Goal: Task Accomplishment & Management: Manage account settings

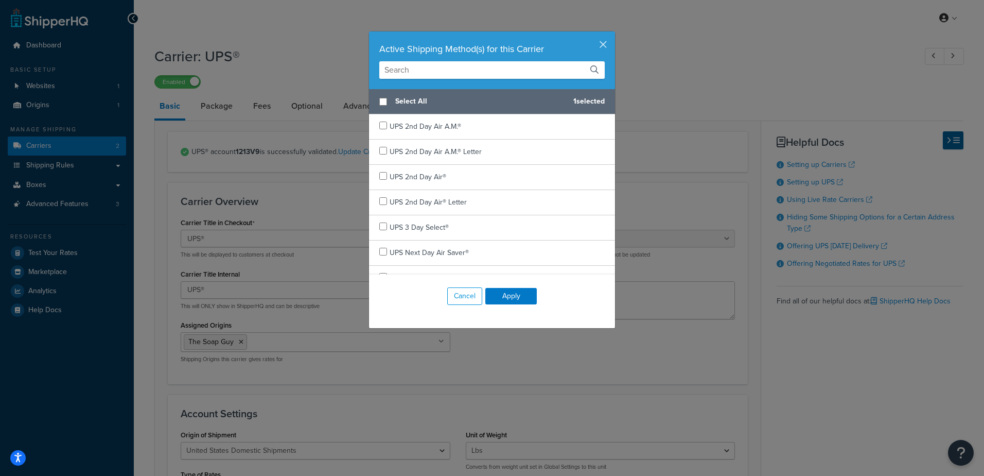
select select "ups"
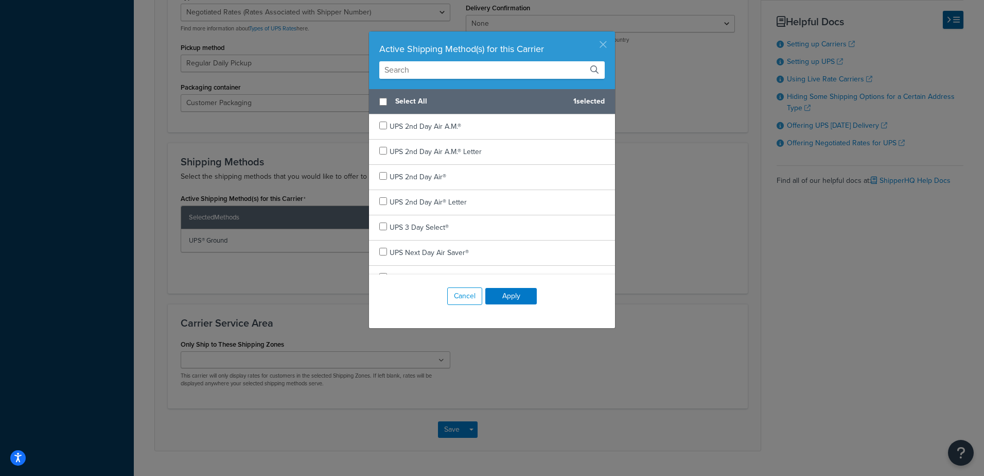
click at [613, 34] on button "button" at bounding box center [614, 32] width 3 height 3
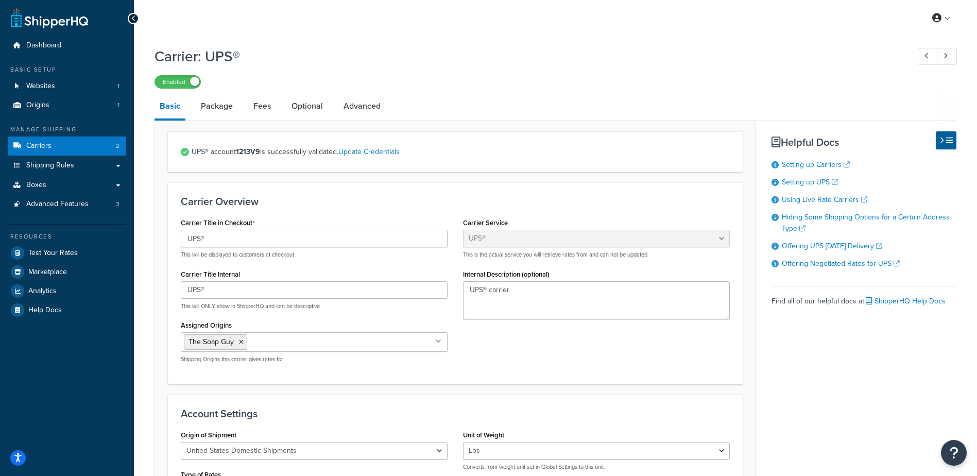
click at [350, 42] on div "Carrier: UPS® Enabled" at bounding box center [555, 64] width 802 height 47
select select "ups"
click at [89, 142] on link "Carriers 2" at bounding box center [67, 145] width 118 height 19
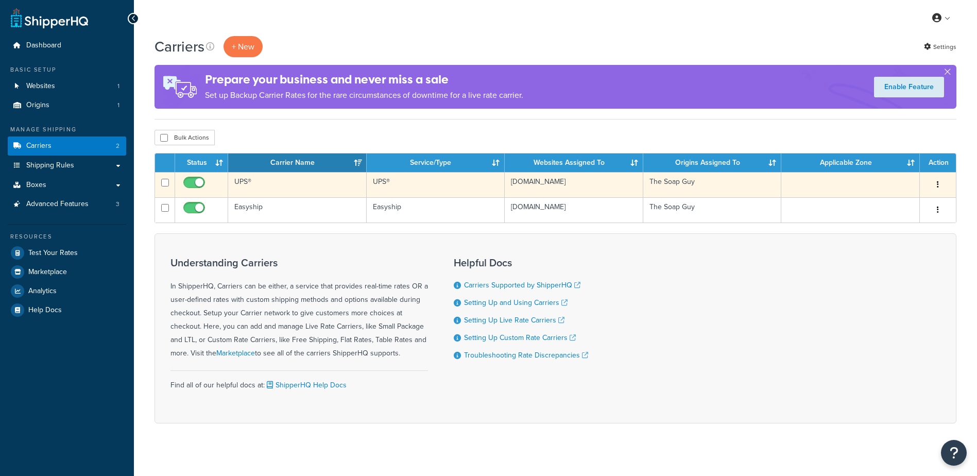
click at [280, 187] on td "UPS®" at bounding box center [297, 184] width 138 height 25
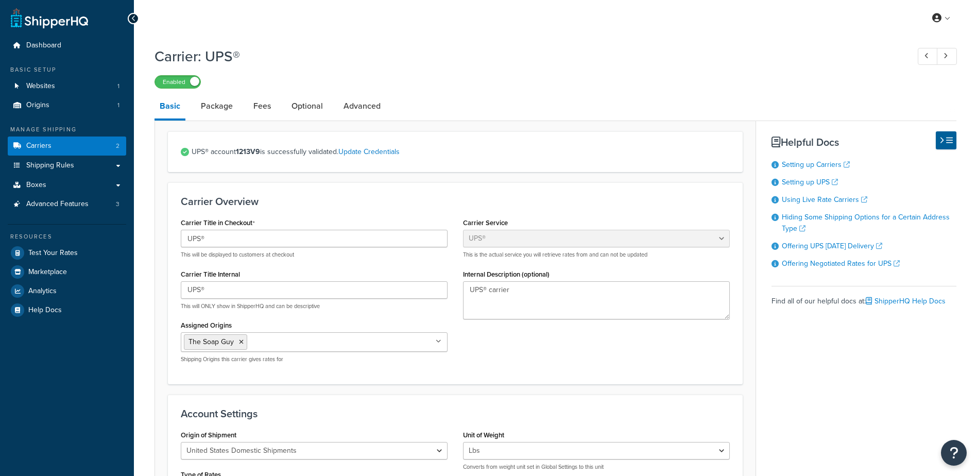
select select "ups"
click at [89, 146] on link "Carriers 2" at bounding box center [67, 145] width 118 height 19
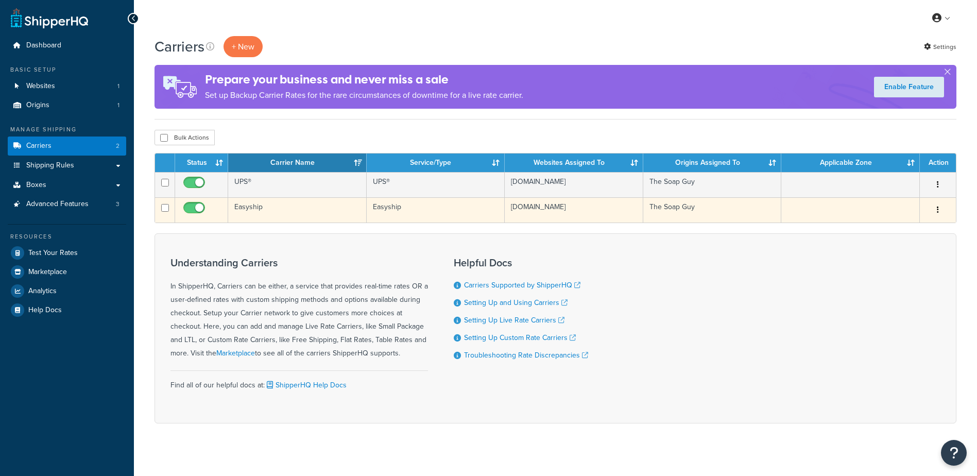
scroll to position [8, 0]
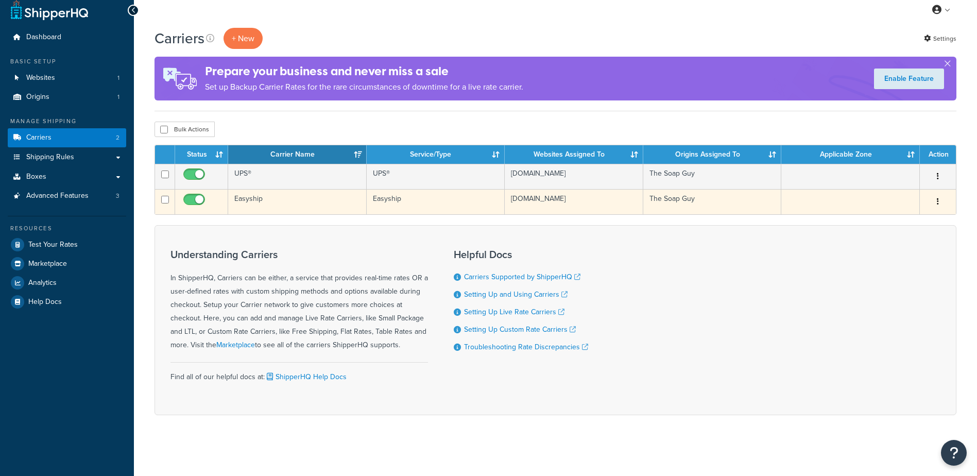
click at [296, 199] on td "Easyship" at bounding box center [297, 201] width 138 height 25
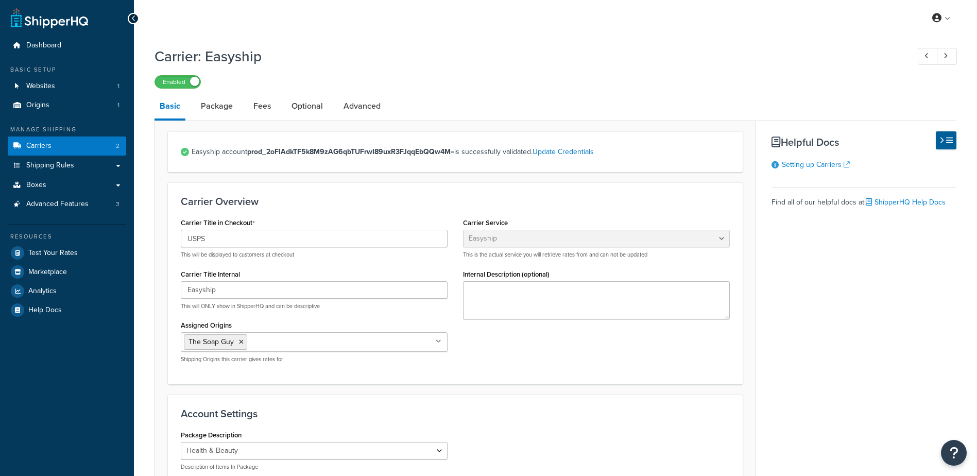
select select "easyship"
select select "health_beauty"
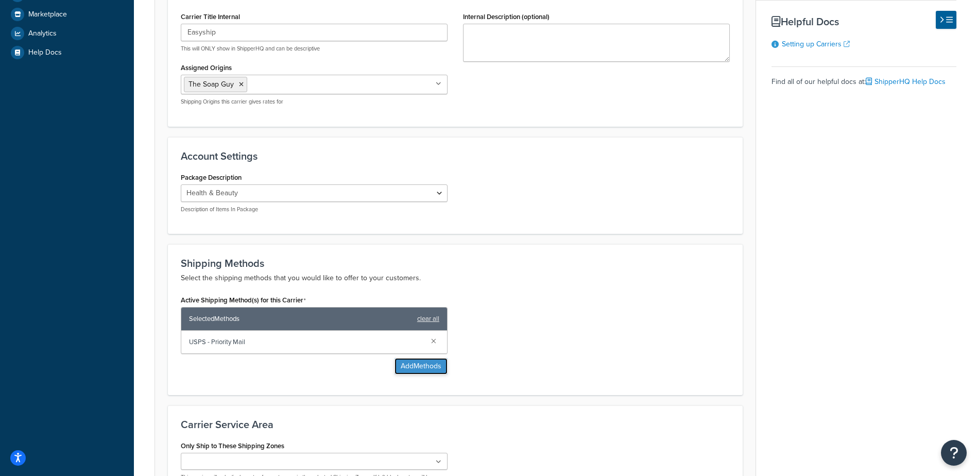
click at [422, 364] on button "Add Methods" at bounding box center [420, 366] width 53 height 16
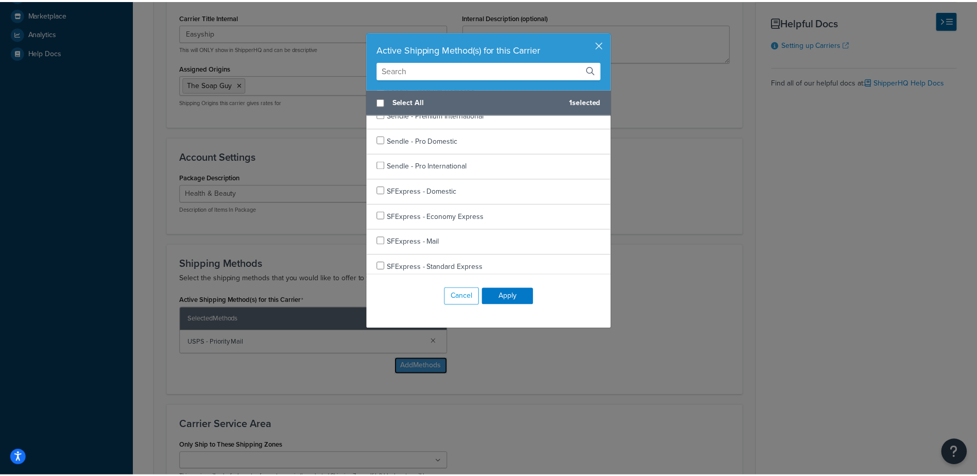
scroll to position [7574, 0]
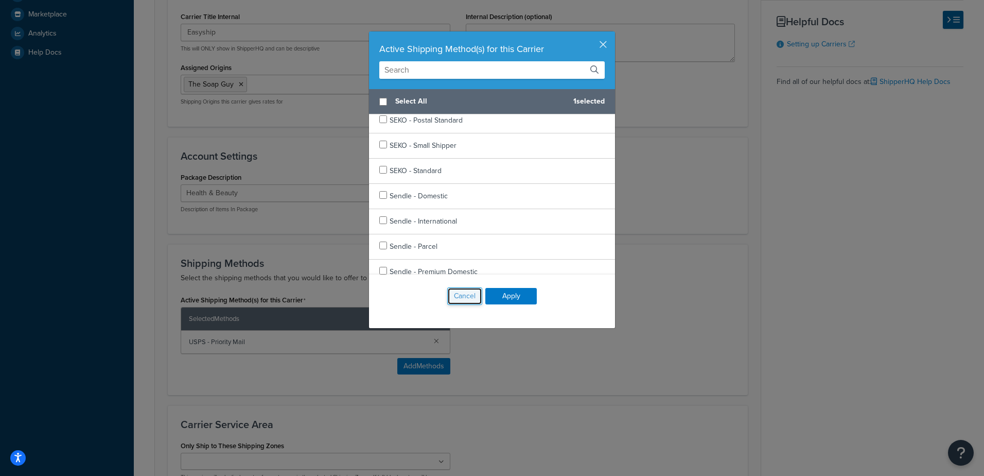
click at [467, 293] on button "Cancel" at bounding box center [464, 296] width 35 height 18
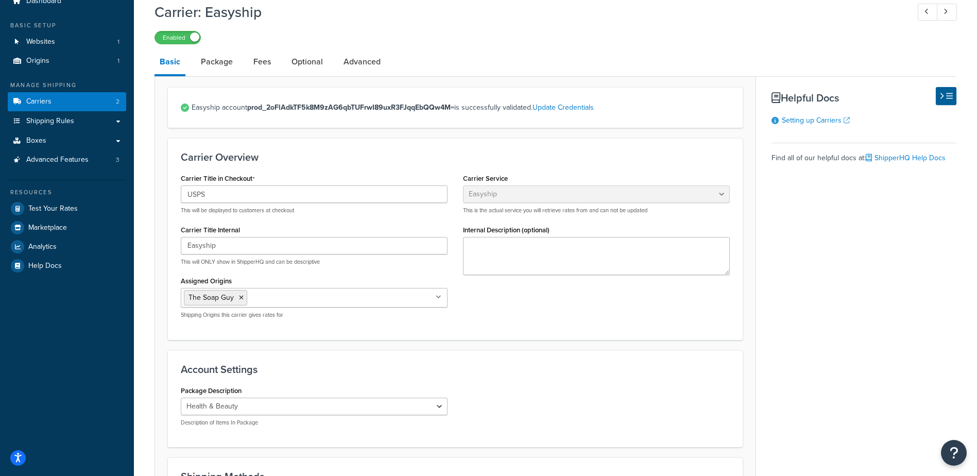
scroll to position [0, 0]
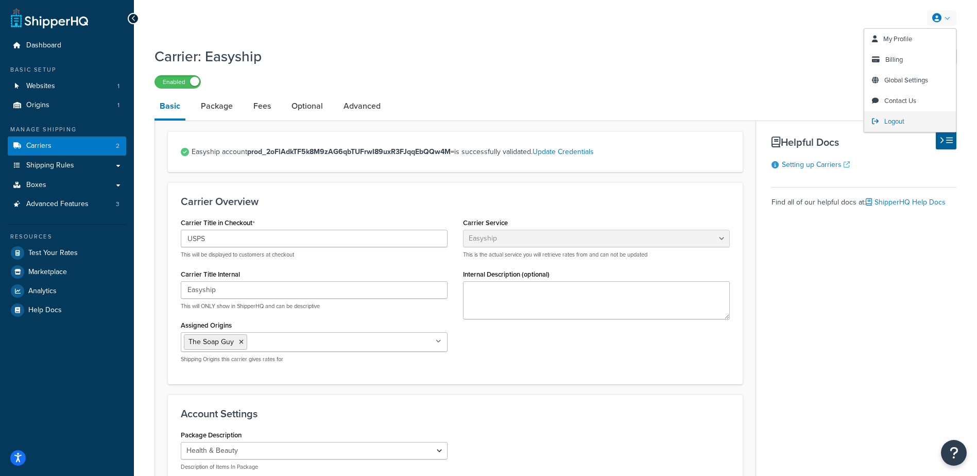
click at [900, 119] on span "Logout" at bounding box center [894, 121] width 20 height 10
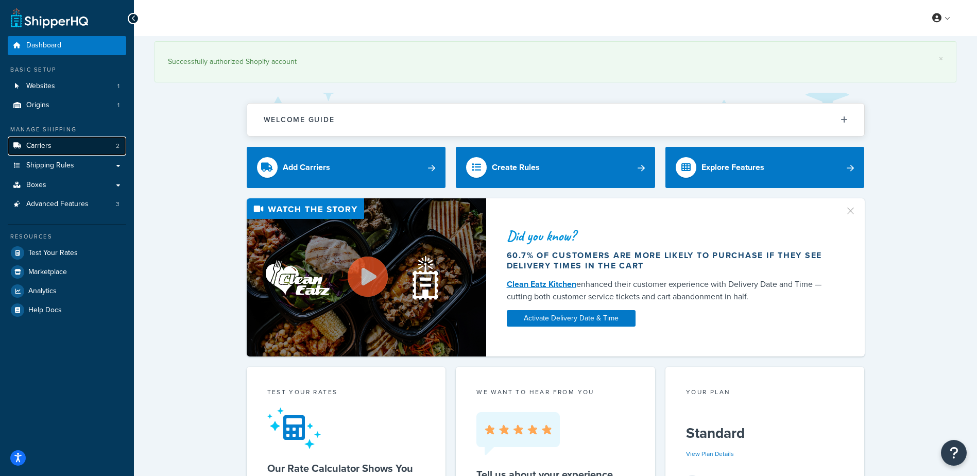
click at [52, 147] on link "Carriers 2" at bounding box center [67, 145] width 118 height 19
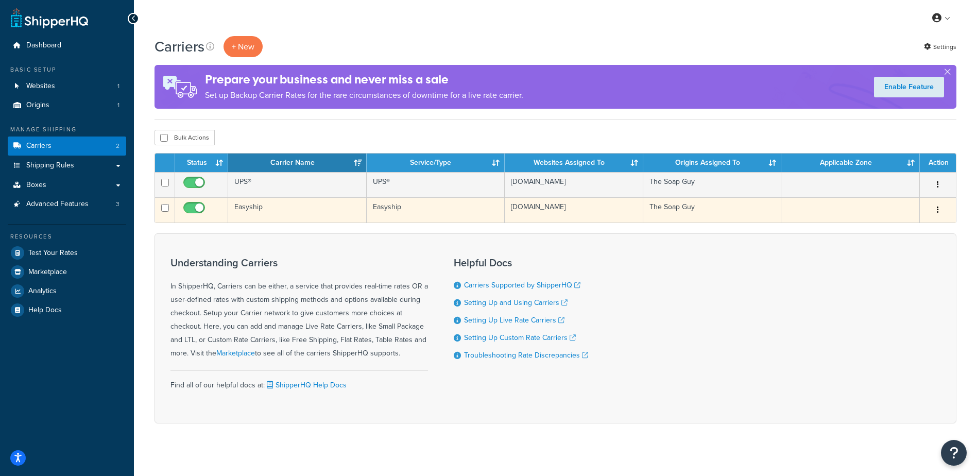
click at [253, 207] on td "Easyship" at bounding box center [297, 209] width 138 height 25
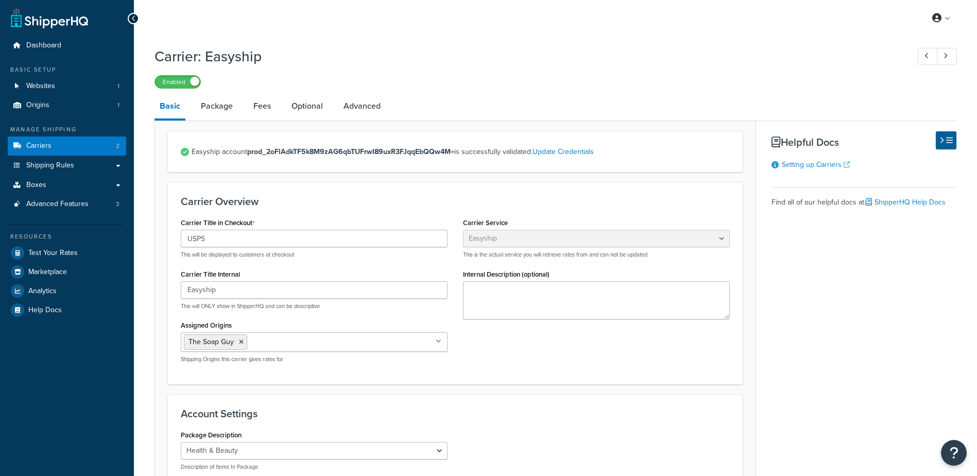
select select "easyship"
select select "health_beauty"
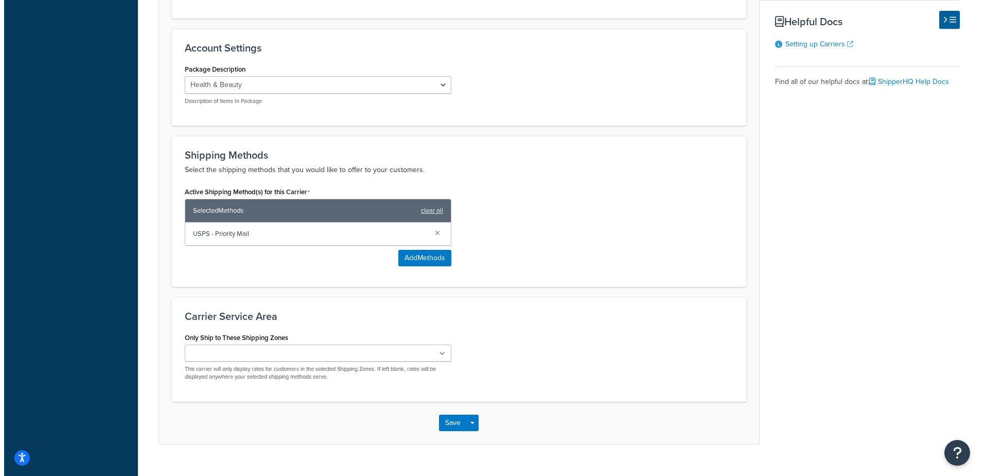
scroll to position [386, 0]
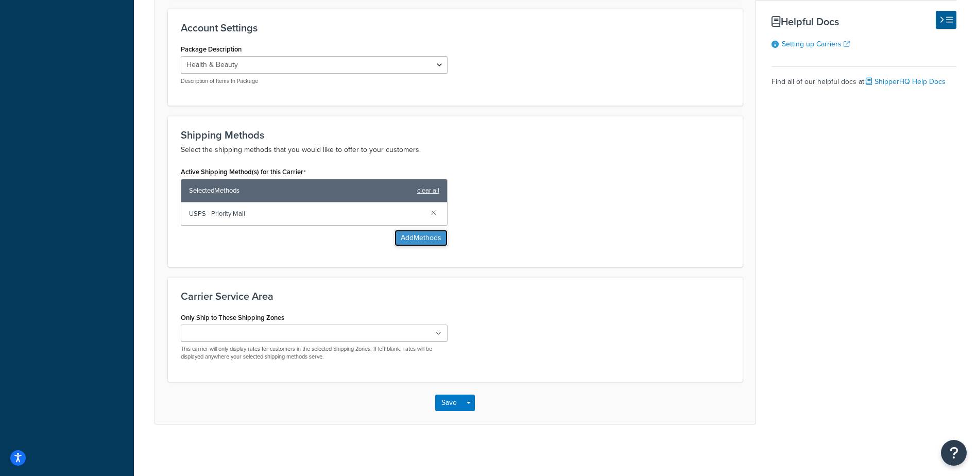
click at [421, 237] on button "Add Methods" at bounding box center [420, 238] width 53 height 16
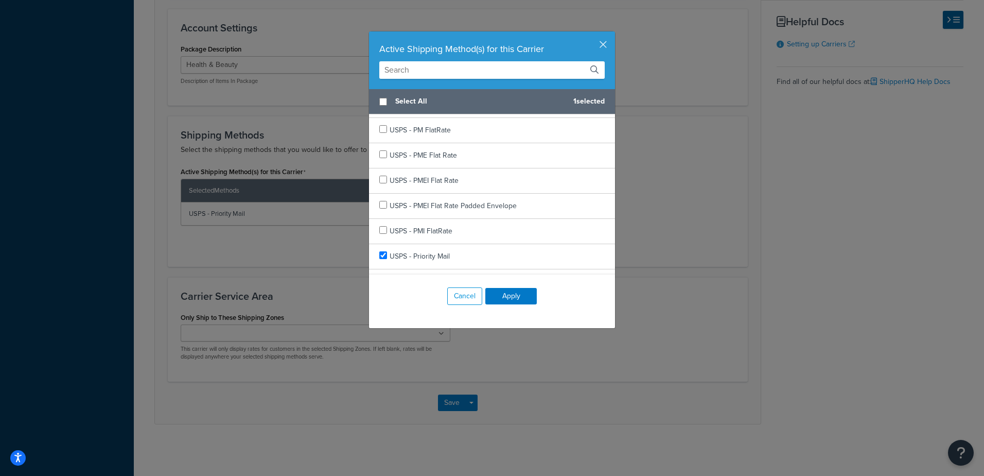
scroll to position [10626, 0]
click at [460, 72] on input "text" at bounding box center [491, 70] width 225 height 18
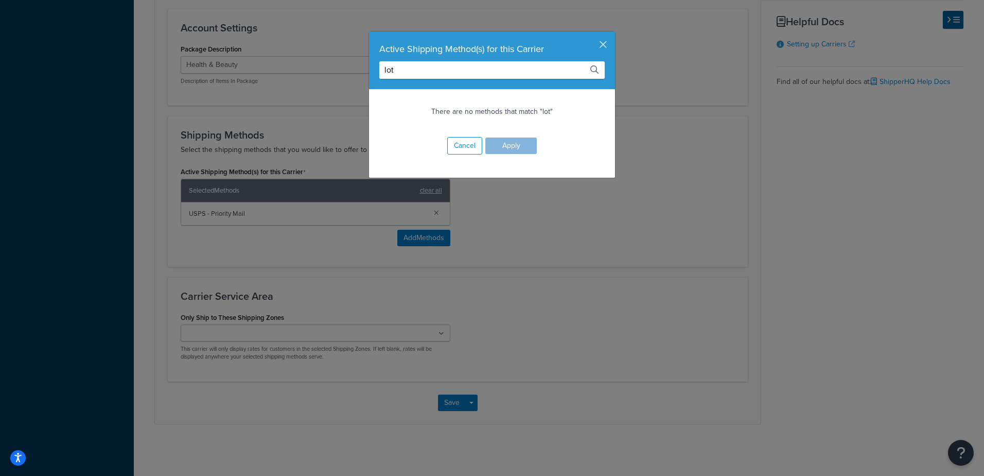
scroll to position [0, 0]
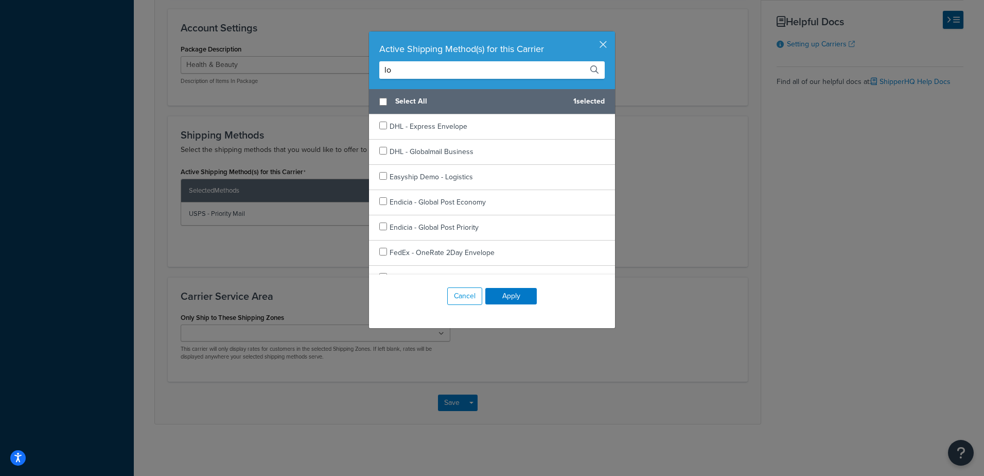
type input "l"
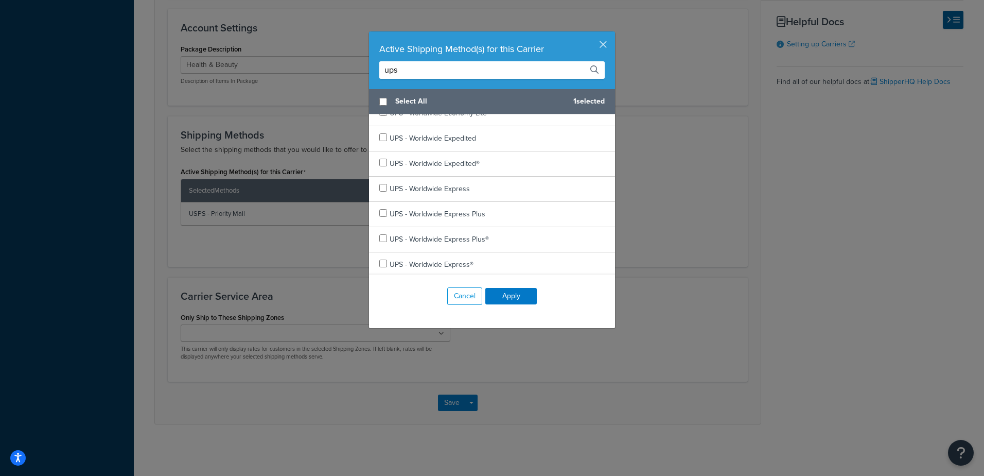
scroll to position [1050, 0]
type input "ups"
click at [613, 34] on button "button" at bounding box center [614, 32] width 3 height 3
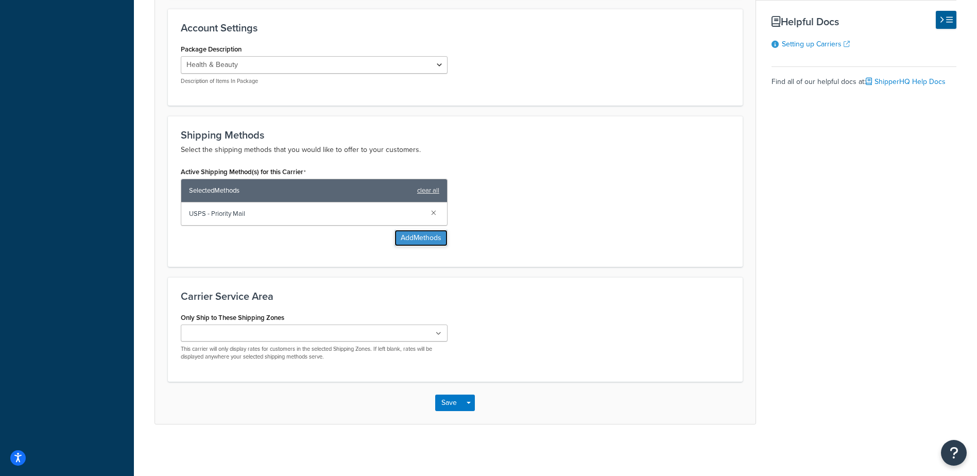
click at [436, 235] on button "Add Methods" at bounding box center [420, 238] width 53 height 16
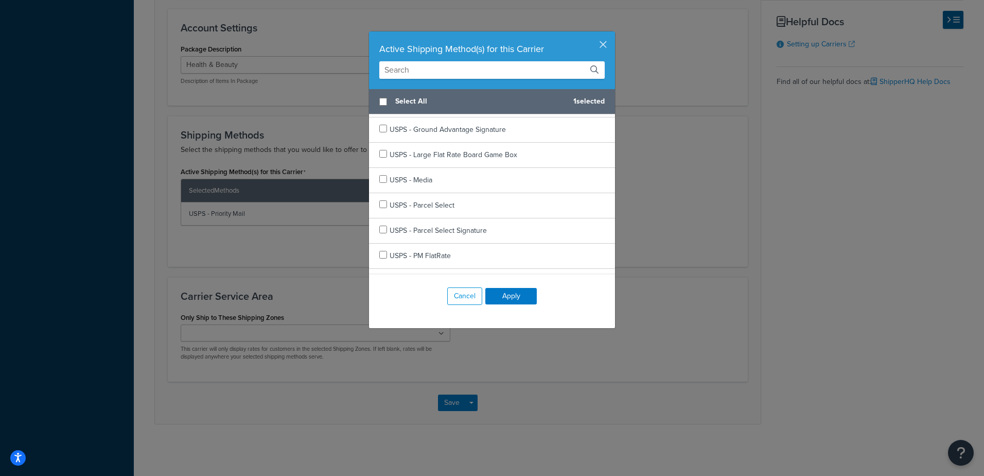
scroll to position [10162, 0]
click at [379, 159] on input "checkbox" at bounding box center [383, 155] width 8 height 8
checkbox input "true"
click at [379, 208] on input "checkbox" at bounding box center [383, 204] width 8 height 8
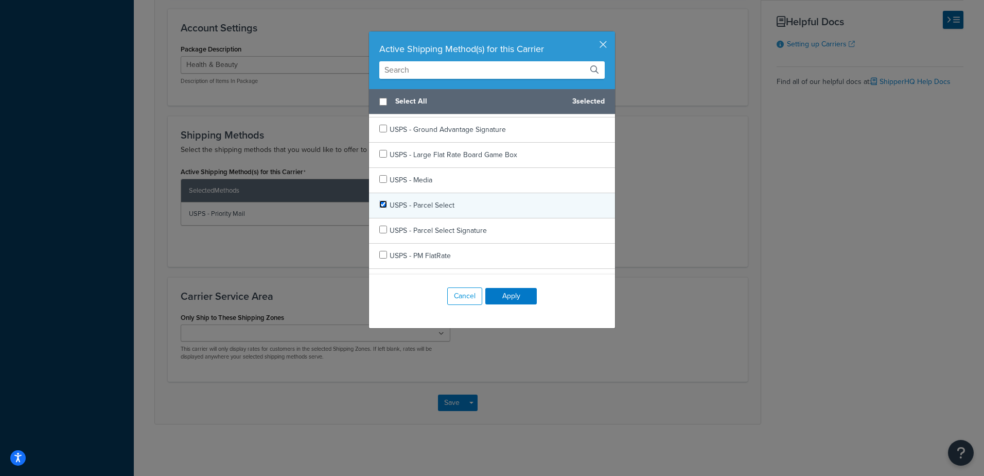
checkbox input "true"
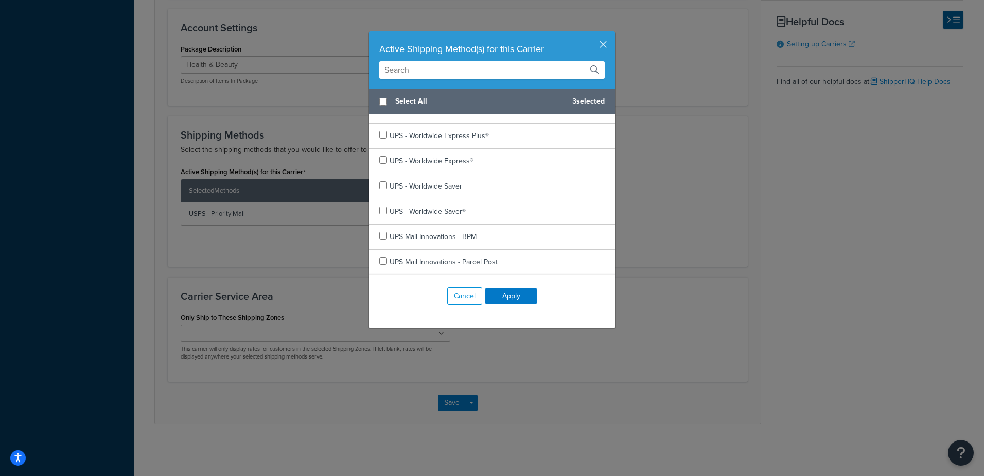
scroll to position [9956, 0]
